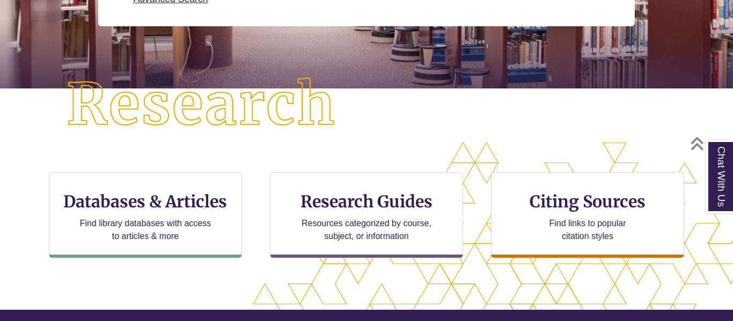
scroll to position [226, 0]
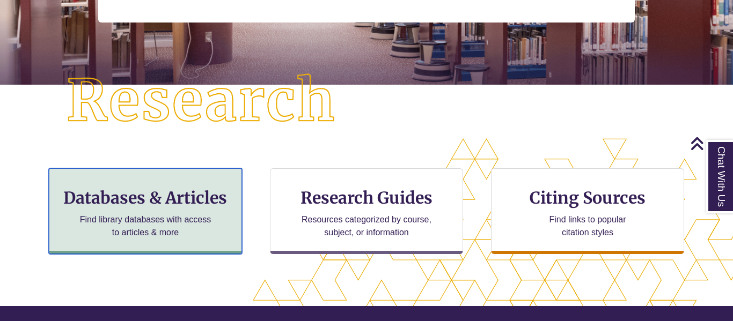
click at [160, 201] on h3 "Databases & Articles" at bounding box center [145, 198] width 175 height 20
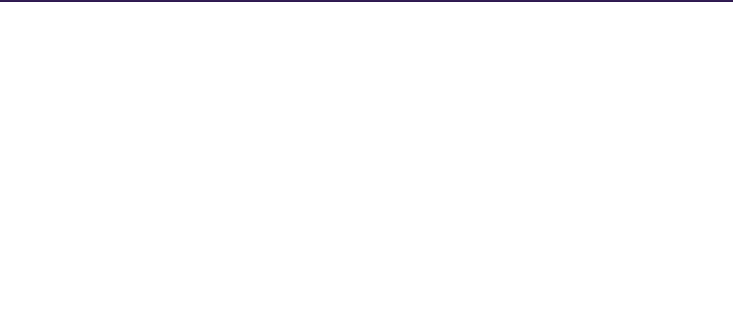
select select "Database Subject Filter"
select select "Database Types Filter"
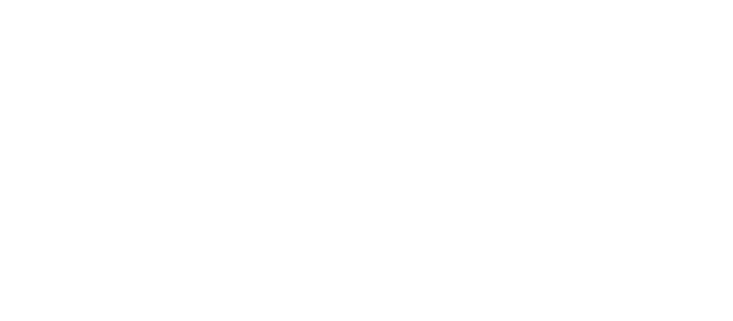
select select "Database Subject Filter"
select select "Database Types Filter"
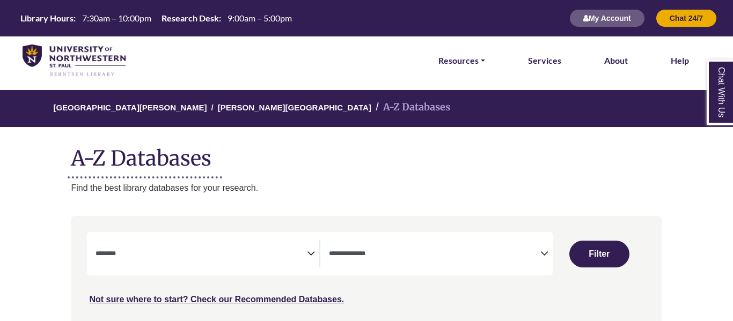
select select "Database Subject Filter"
select select "Database Types Filter"
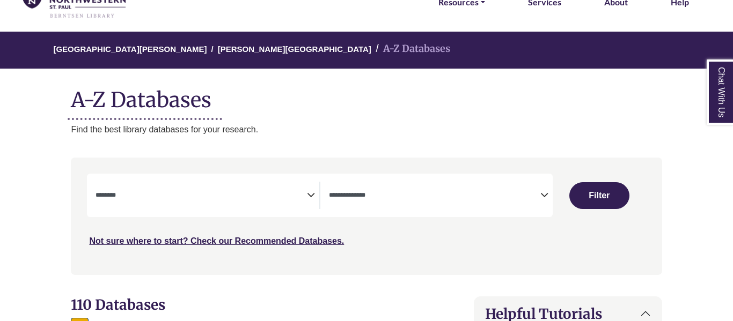
scroll to position [61, 0]
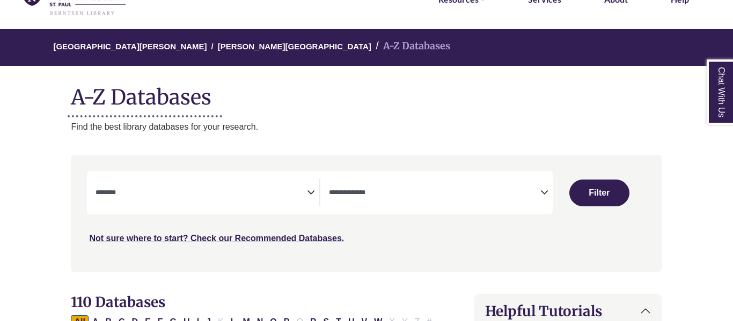
click at [272, 190] on textarea "Search" at bounding box center [200, 193] width 211 height 9
click at [383, 127] on p "Find the best library databases for your research." at bounding box center [366, 127] width 590 height 14
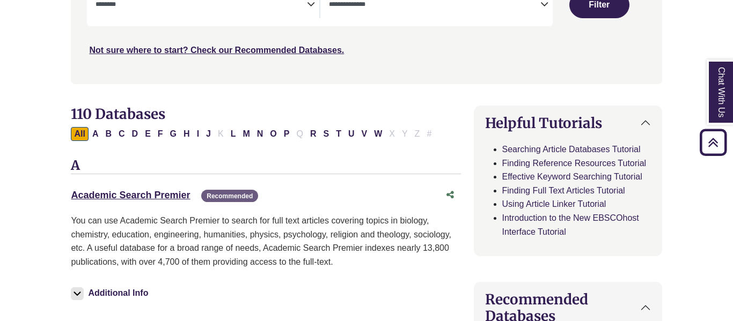
scroll to position [0, 0]
